Goal: Task Accomplishment & Management: Manage account settings

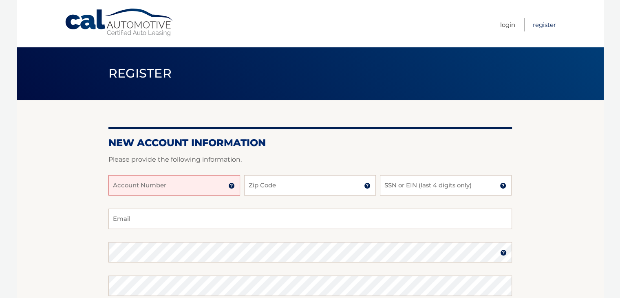
click at [541, 28] on link "Register" at bounding box center [544, 24] width 23 height 13
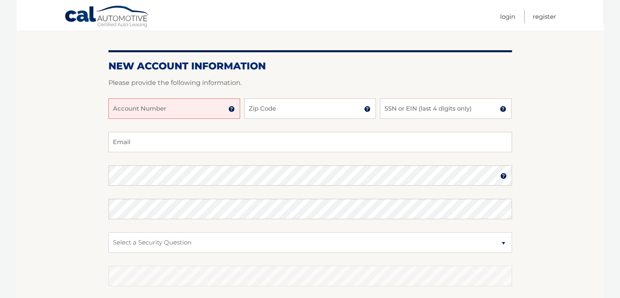
scroll to position [79, 0]
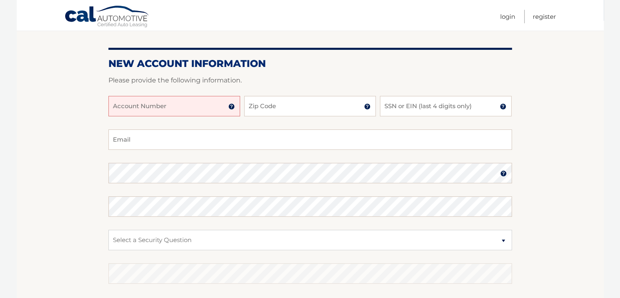
click at [177, 104] on input "Account Number" at bounding box center [174, 106] width 132 height 20
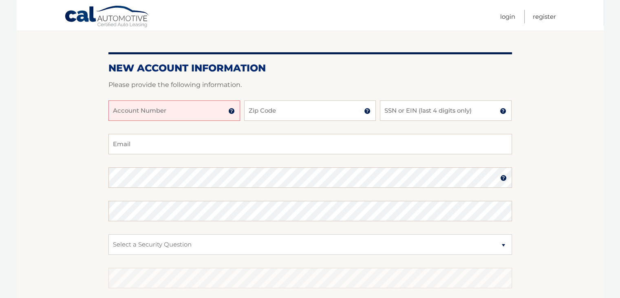
scroll to position [71, 0]
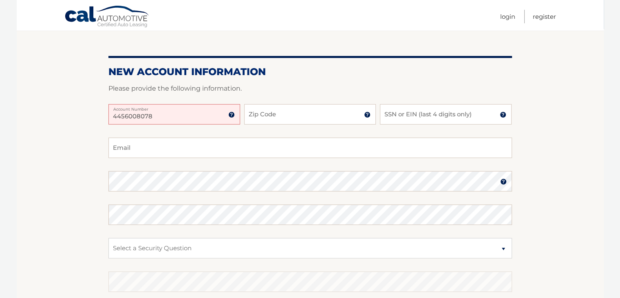
type input "4456008078"
type input "10606"
type input "3408"
paste input "bobanson@hotmail.com"
type input "bobanson@hotmail.com"
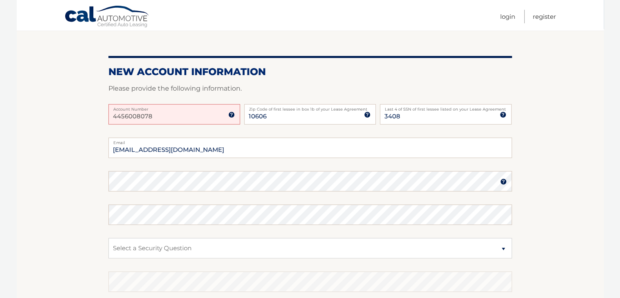
click at [505, 184] on img at bounding box center [503, 181] width 7 height 7
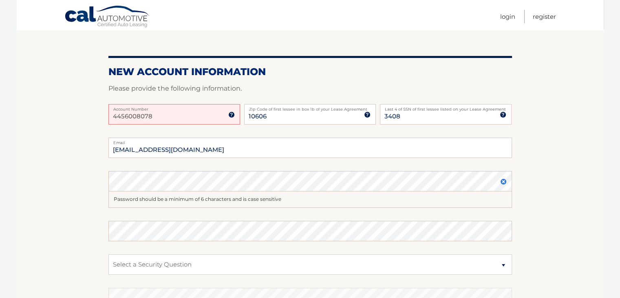
click at [503, 180] on img at bounding box center [503, 181] width 7 height 7
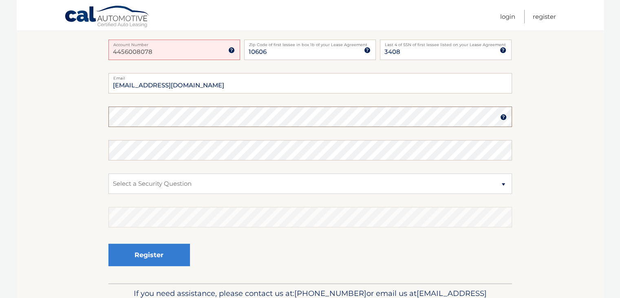
scroll to position [134, 0]
click at [391, 178] on select "Select a Security Question What was the name of your elementary school? What is…" at bounding box center [310, 185] width 404 height 20
click at [108, 175] on select "Select a Security Question What was the name of your elementary school? What is…" at bounding box center [310, 185] width 404 height 20
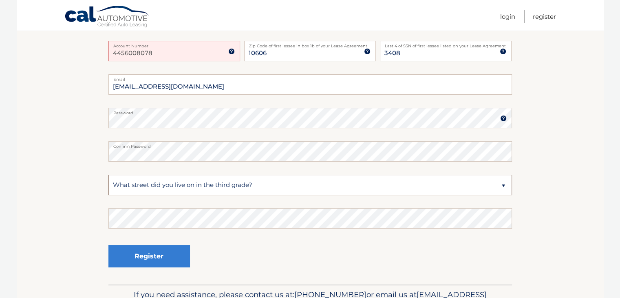
click at [270, 184] on select "Select a Security Question What was the name of your elementary school? What is…" at bounding box center [310, 185] width 404 height 20
select select "2"
click at [108, 175] on select "Select a Security Question What was the name of your elementary school? What is…" at bounding box center [310, 185] width 404 height 20
click at [307, 52] on input "10606" at bounding box center [310, 51] width 132 height 20
click at [212, 42] on label "Account Number" at bounding box center [174, 44] width 132 height 7
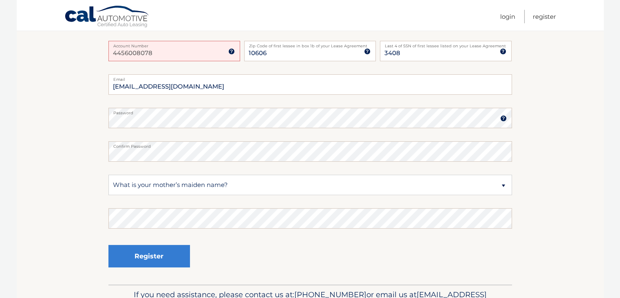
click at [212, 42] on input "4456008078" at bounding box center [174, 51] width 132 height 20
click at [71, 122] on section "New Account Information Please provide the following information. 4456008078 Ac…" at bounding box center [310, 125] width 587 height 319
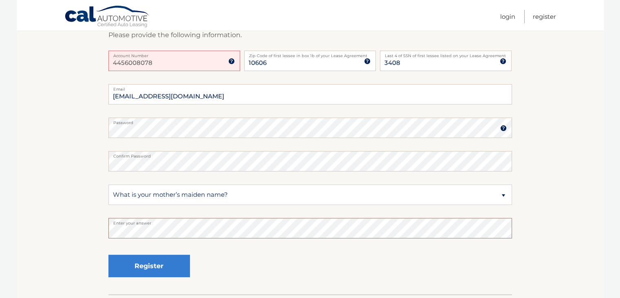
scroll to position [126, 0]
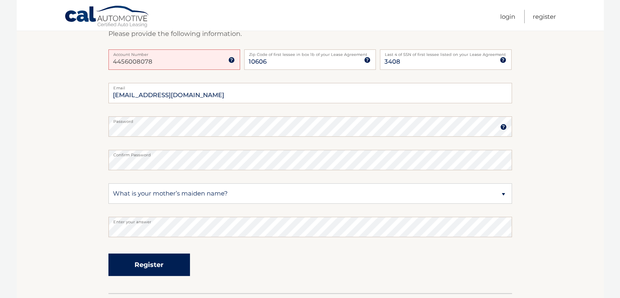
click at [167, 264] on button "Register" at bounding box center [149, 264] width 82 height 22
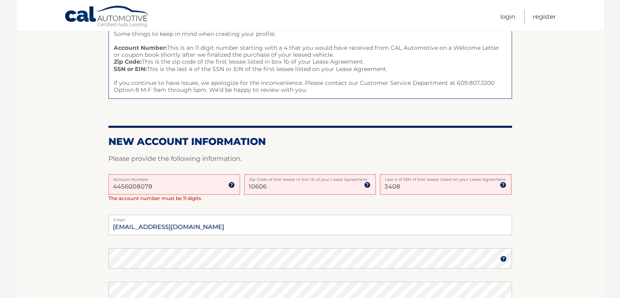
scroll to position [102, 0]
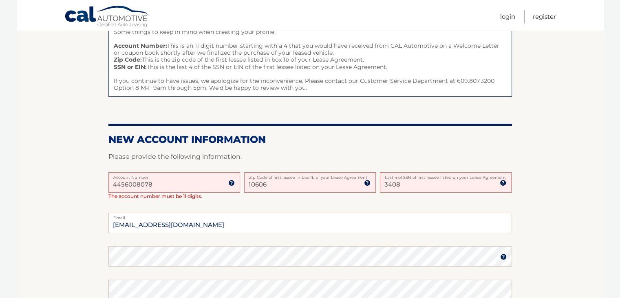
click at [178, 186] on input "4456008078" at bounding box center [174, 182] width 132 height 20
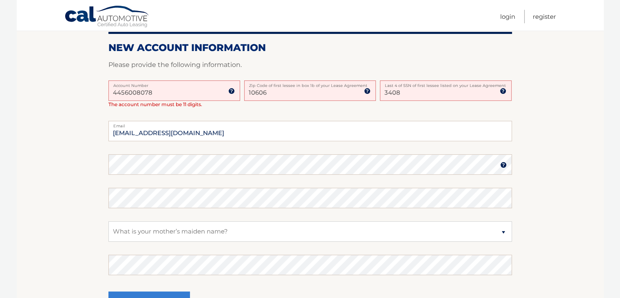
scroll to position [196, 0]
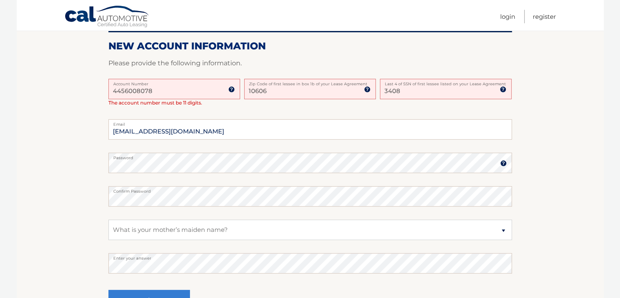
click at [174, 80] on label "Account Number" at bounding box center [174, 82] width 132 height 7
click at [174, 80] on input "4456008078" at bounding box center [174, 89] width 132 height 20
click at [114, 89] on input "4456008078" at bounding box center [174, 89] width 132 height 20
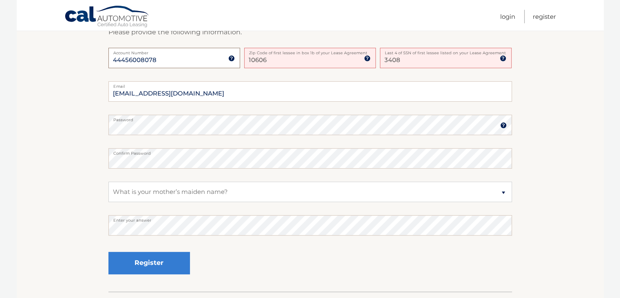
scroll to position [229, 0]
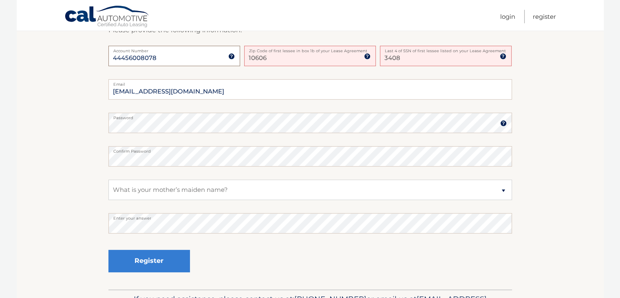
type input "44456008078"
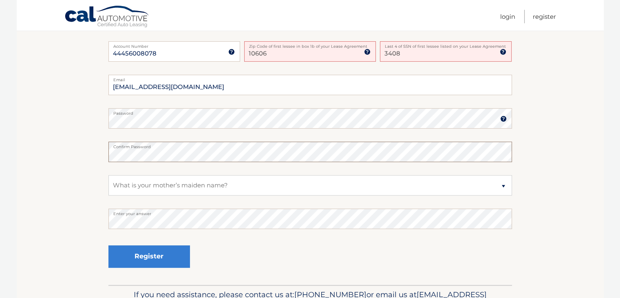
scroll to position [237, 0]
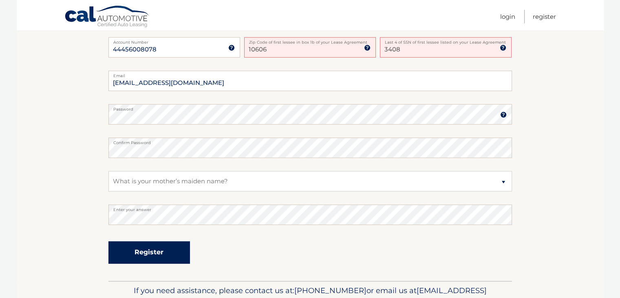
click at [160, 259] on button "Register" at bounding box center [149, 252] width 82 height 22
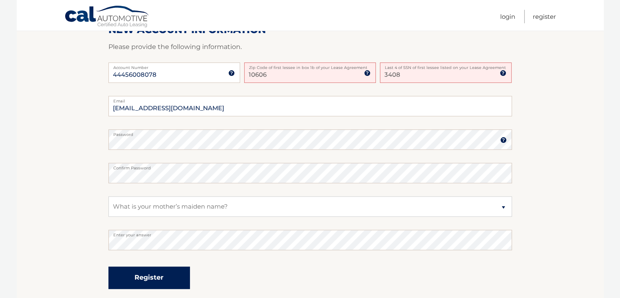
scroll to position [193, 0]
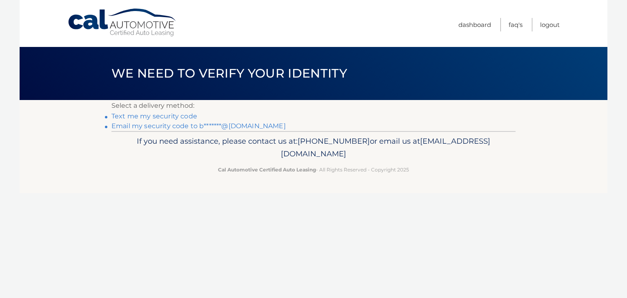
click at [226, 126] on link "Email my security code to b*******@hotmail.com" at bounding box center [198, 126] width 174 height 8
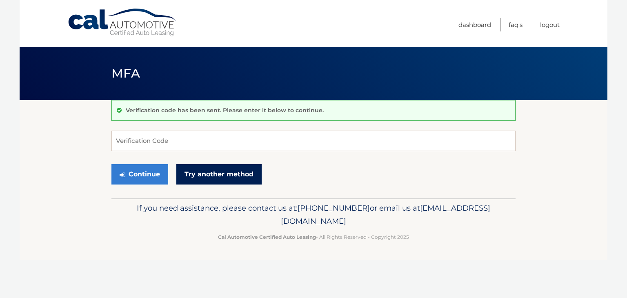
click at [230, 174] on link "Try another method" at bounding box center [218, 174] width 85 height 20
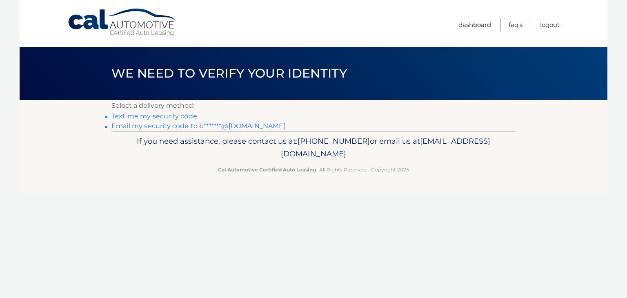
click at [148, 115] on link "Text me my security code" at bounding box center [154, 116] width 86 height 8
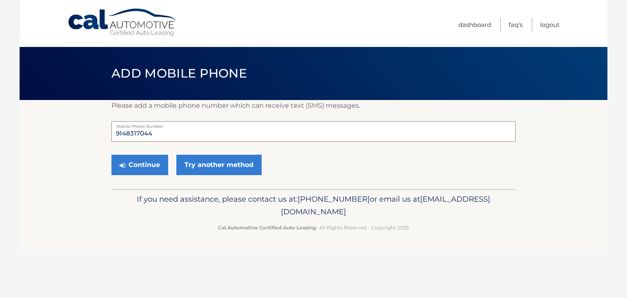
click at [162, 131] on input "9148317044" at bounding box center [313, 131] width 404 height 20
type input "9144101659"
click at [146, 163] on button "Continue" at bounding box center [139, 165] width 57 height 20
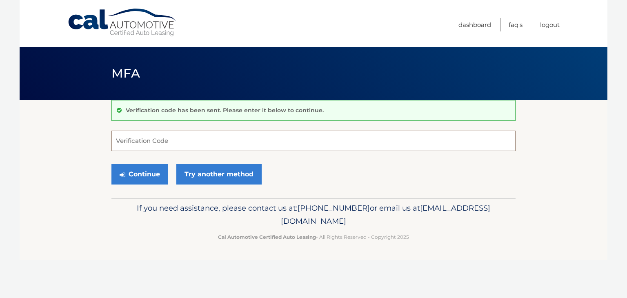
click at [149, 143] on input "Verification Code" at bounding box center [313, 141] width 404 height 20
type input "797396"
click at [133, 174] on button "Continue" at bounding box center [139, 174] width 57 height 20
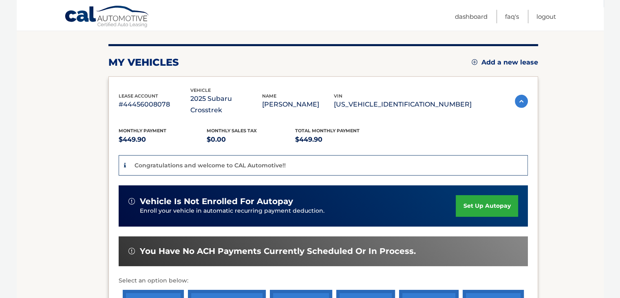
scroll to position [101, 0]
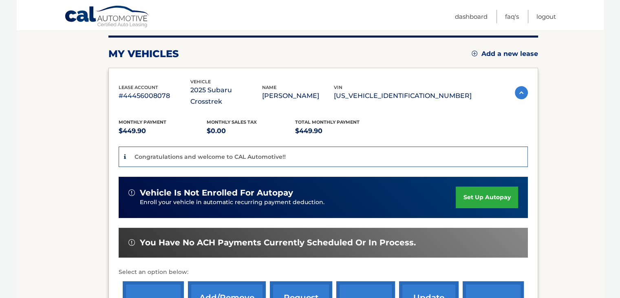
click at [473, 186] on link "set up autopay" at bounding box center [487, 197] width 62 height 22
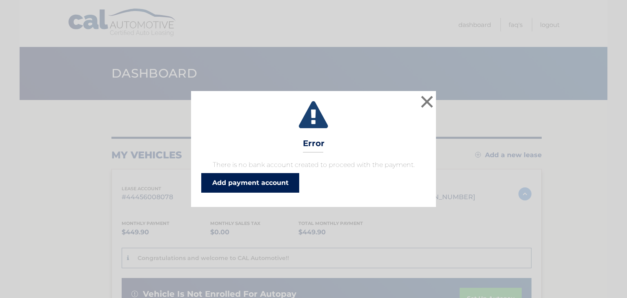
click at [258, 180] on link "Add payment account" at bounding box center [250, 183] width 98 height 20
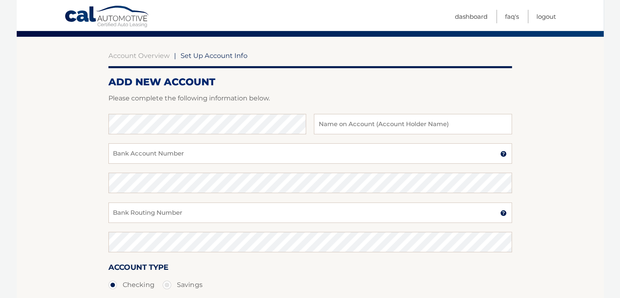
scroll to position [65, 0]
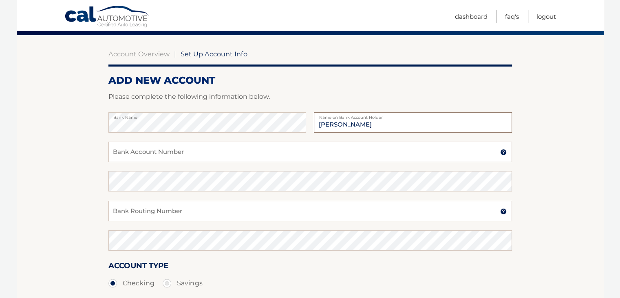
type input "Robert A Anson"
click at [149, 152] on input "Bank Account Number" at bounding box center [310, 152] width 404 height 20
type input "40076482"
click at [285, 208] on input "Bank Routing Number" at bounding box center [310, 211] width 404 height 20
type input "0"
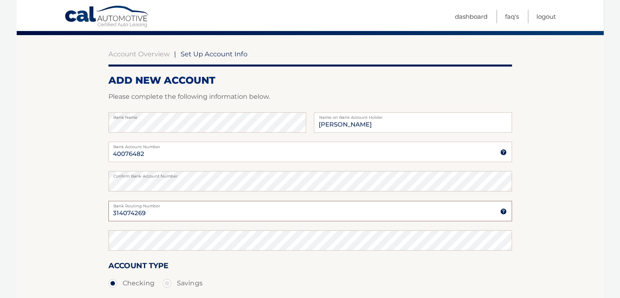
type input "314074269"
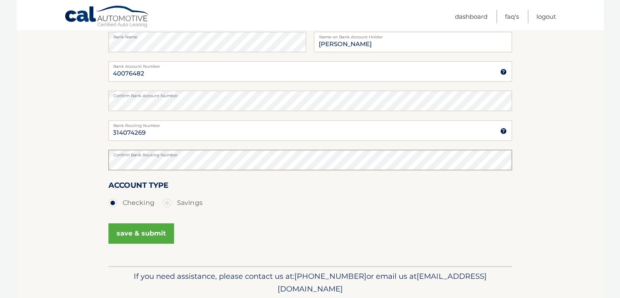
scroll to position [145, 0]
click at [148, 236] on button "save & submit" at bounding box center [141, 234] width 66 height 20
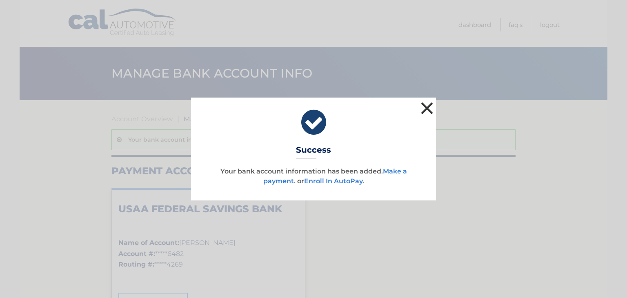
click at [426, 112] on button "×" at bounding box center [426, 108] width 16 height 16
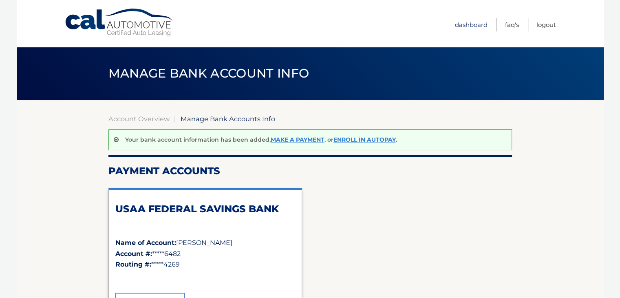
click at [470, 20] on link "Dashboard" at bounding box center [471, 24] width 33 height 13
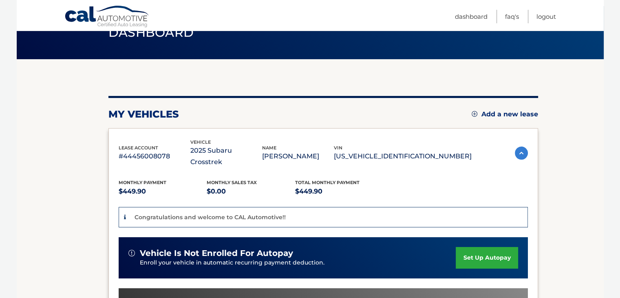
scroll to position [65, 0]
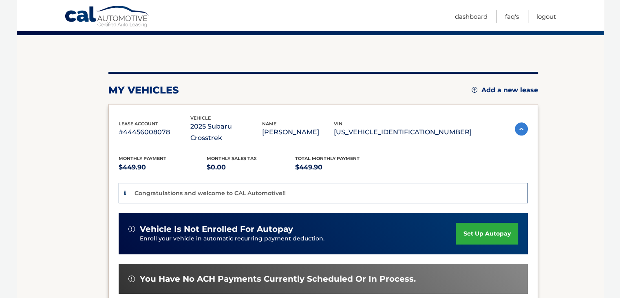
click at [499, 227] on link "set up autopay" at bounding box center [487, 234] width 62 height 22
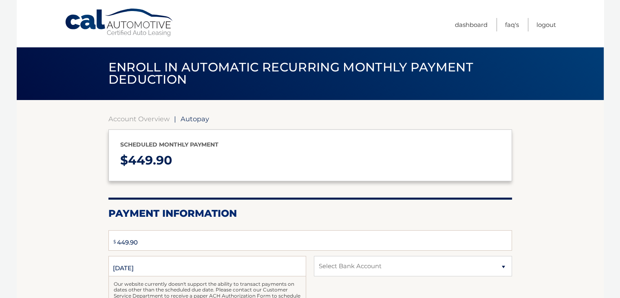
type input "449.9"
select select "NTFhMTM4MzEtYzViNy00NDE3LTk3NzEtMDA3MDY5MGVkOGY0"
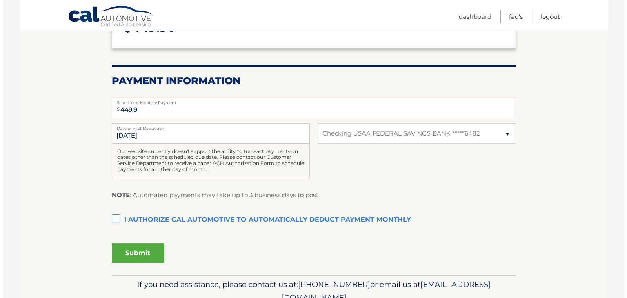
scroll to position [136, 0]
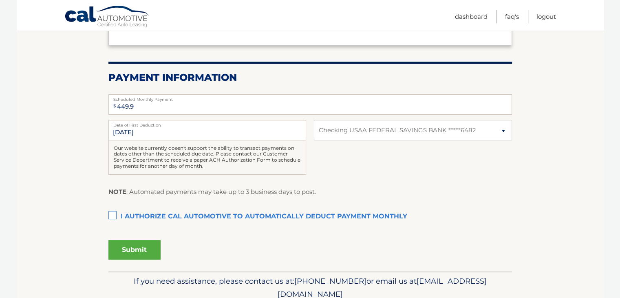
click at [108, 218] on label "I authorize cal automotive to automatically deduct payment monthly This checkbo…" at bounding box center [310, 216] width 404 height 16
click at [0, 0] on input "I authorize cal automotive to automatically deduct payment monthly This checkbo…" at bounding box center [0, 0] width 0 height 0
click at [139, 251] on button "Submit" at bounding box center [134, 250] width 52 height 20
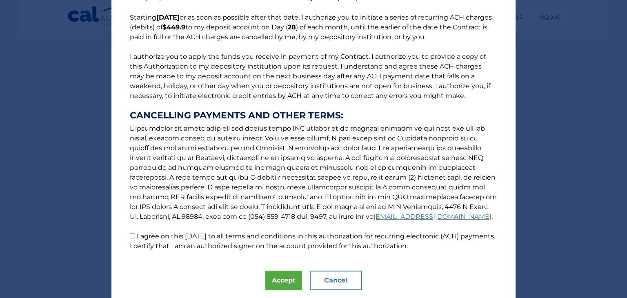
scroll to position [88, 0]
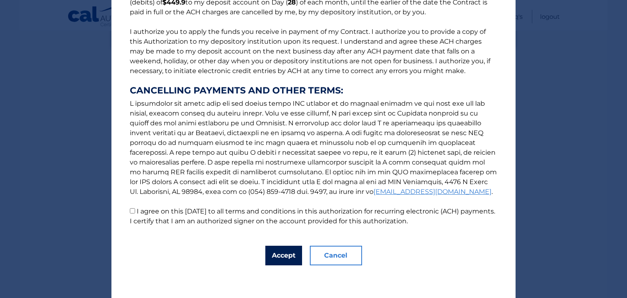
click at [278, 255] on button "Accept" at bounding box center [283, 256] width 37 height 20
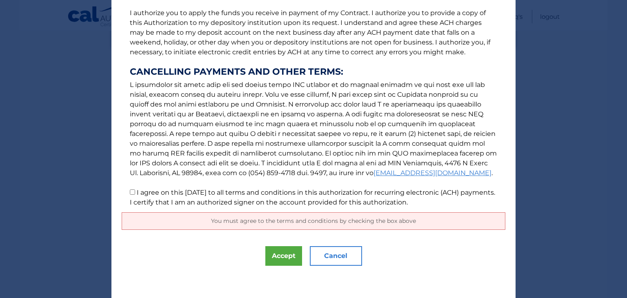
click at [130, 192] on input "I agree on this 09/15/2025 to all terms and conditions in this authorization fo…" at bounding box center [132, 191] width 5 height 5
checkbox input "true"
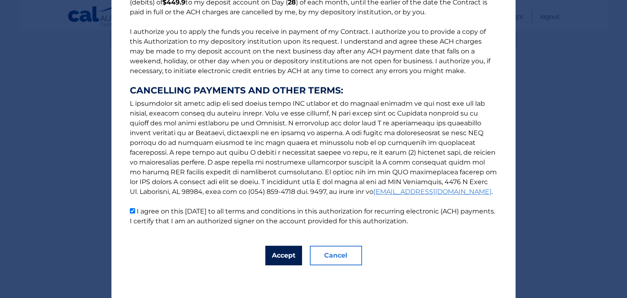
click at [276, 258] on button "Accept" at bounding box center [283, 256] width 37 height 20
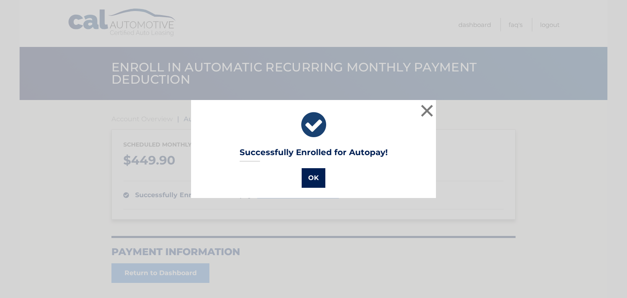
click at [309, 178] on button "OK" at bounding box center [313, 178] width 24 height 20
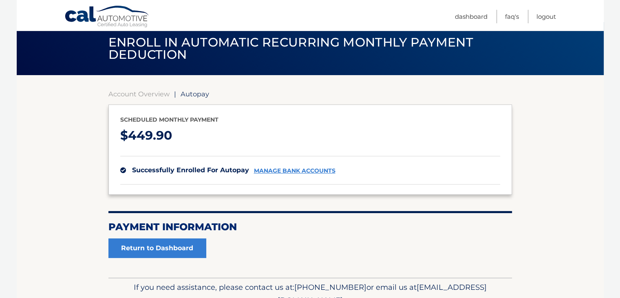
scroll to position [66, 0]
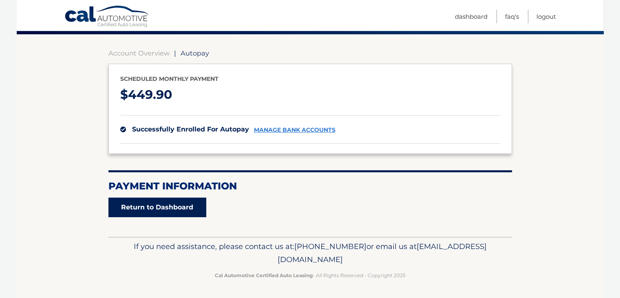
click at [186, 202] on link "Return to Dashboard" at bounding box center [157, 207] width 98 height 20
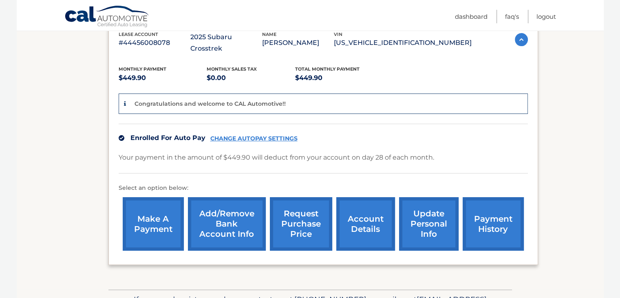
scroll to position [155, 0]
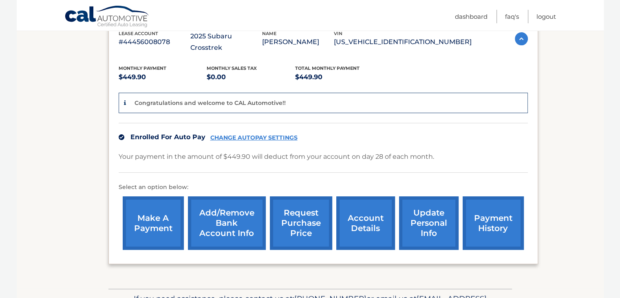
click at [503, 222] on link "payment history" at bounding box center [493, 222] width 61 height 53
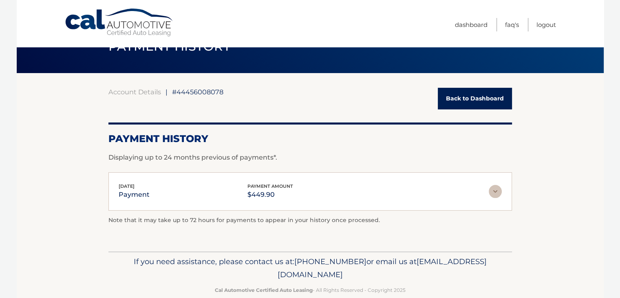
scroll to position [26, 0]
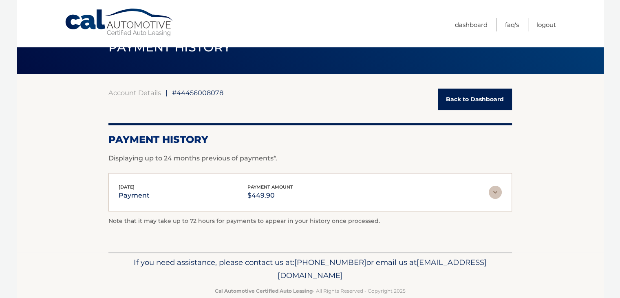
click at [500, 189] on img at bounding box center [495, 192] width 13 height 13
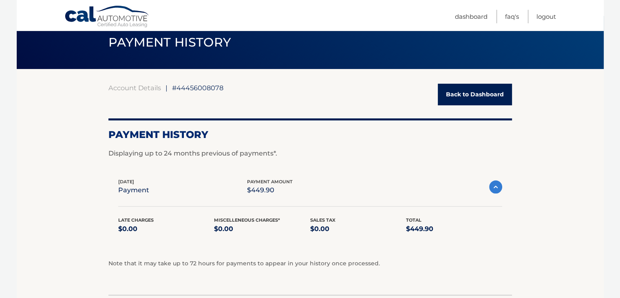
scroll to position [32, 0]
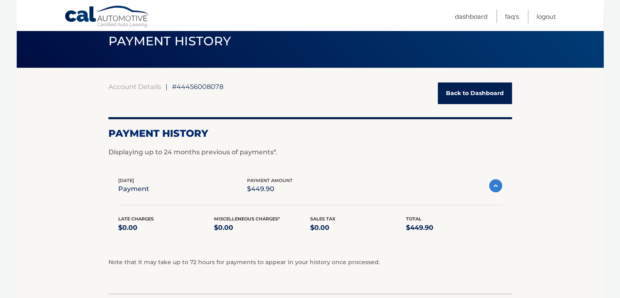
click at [492, 93] on link "Back to Dashboard" at bounding box center [475, 93] width 74 height 22
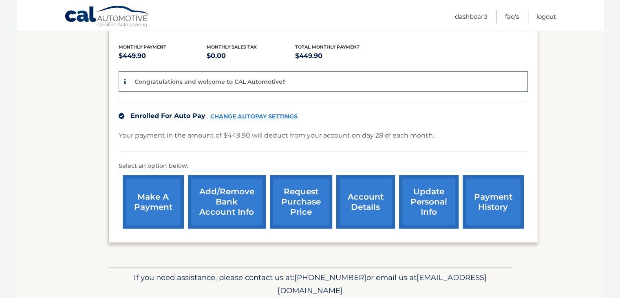
scroll to position [126, 0]
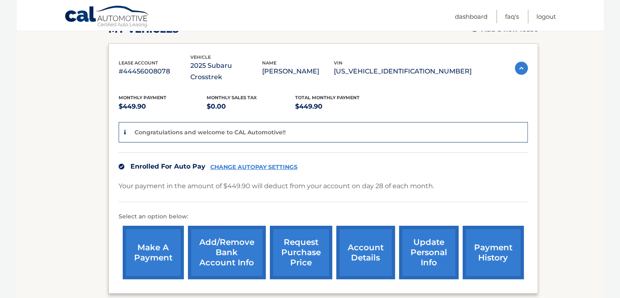
click at [271, 164] on link "CHANGE AUTOPAY SETTINGS" at bounding box center [253, 167] width 87 height 7
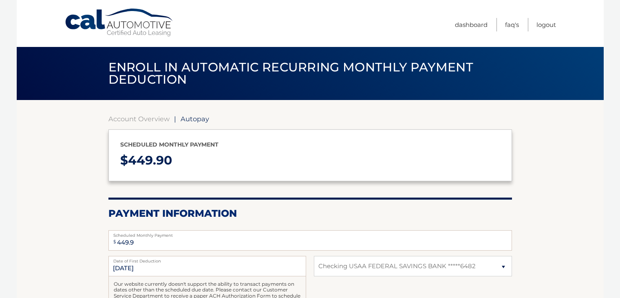
select select "NTFhMTM4MzEtYzViNy00NDE3LTk3NzEtMDA3MDY5MGVkOGY0"
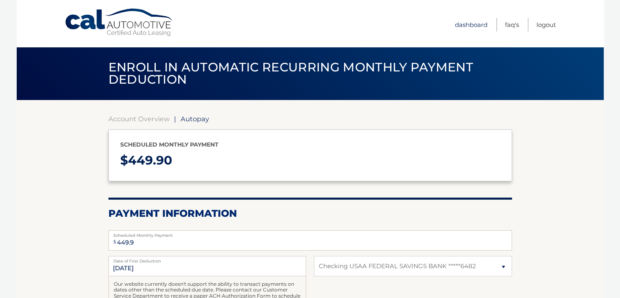
click at [468, 28] on link "Dashboard" at bounding box center [471, 24] width 33 height 13
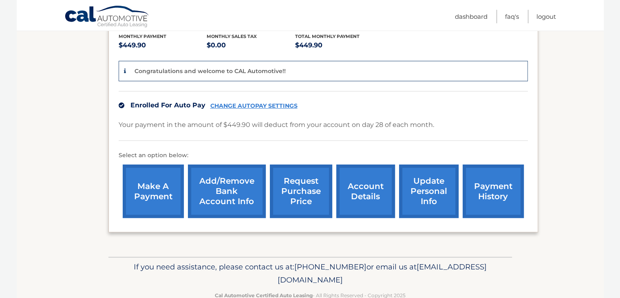
scroll to position [188, 0]
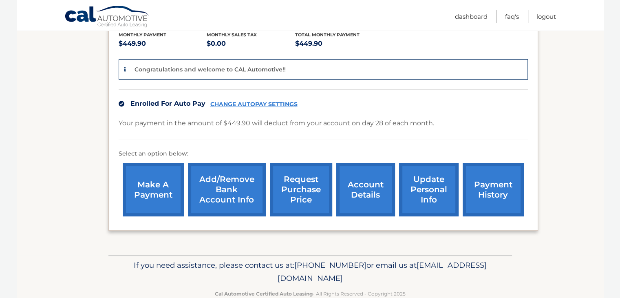
click at [366, 186] on link "account details" at bounding box center [366, 189] width 59 height 53
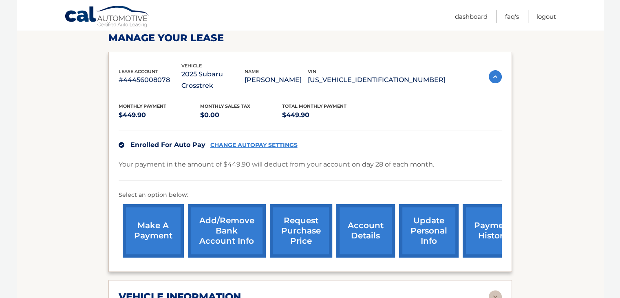
scroll to position [128, 0]
click at [232, 216] on link "Add/Remove bank account info" at bounding box center [227, 230] width 78 height 53
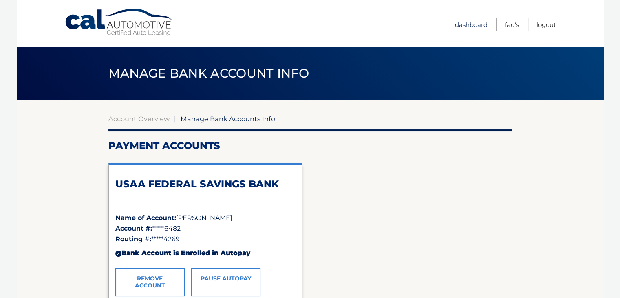
click at [456, 20] on link "Dashboard" at bounding box center [471, 24] width 33 height 13
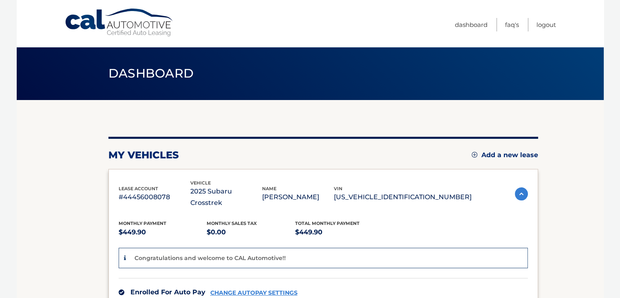
click at [86, 20] on link "Cal Automotive" at bounding box center [119, 22] width 110 height 29
click at [548, 22] on link "Logout" at bounding box center [547, 24] width 20 height 13
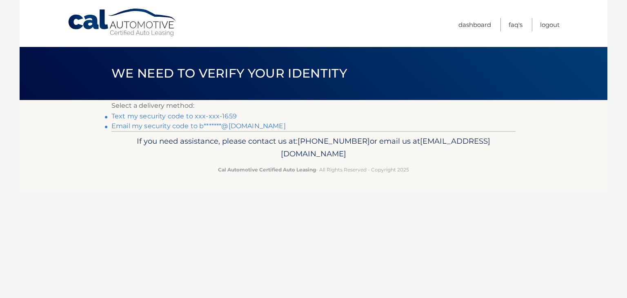
click at [221, 113] on link "Text my security code to xxx-xxx-1659" at bounding box center [173, 116] width 125 height 8
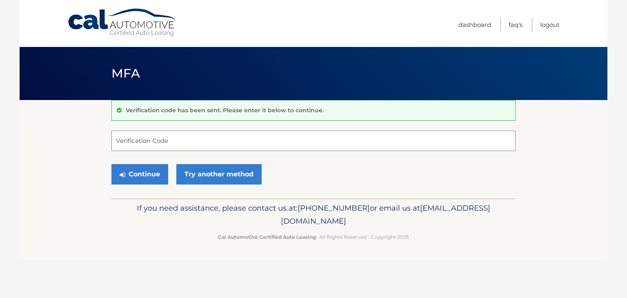
click at [272, 134] on input "Verification Code" at bounding box center [313, 141] width 404 height 20
type input "354571"
click at [146, 174] on button "Continue" at bounding box center [139, 174] width 57 height 20
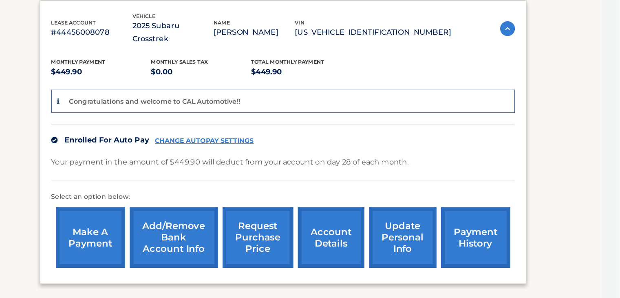
scroll to position [129, 0]
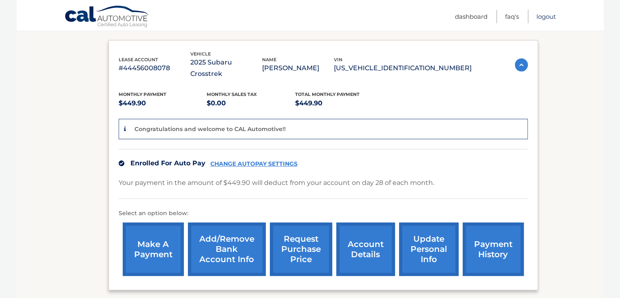
click at [551, 18] on link "Logout" at bounding box center [547, 16] width 20 height 13
